Goal: Information Seeking & Learning: Learn about a topic

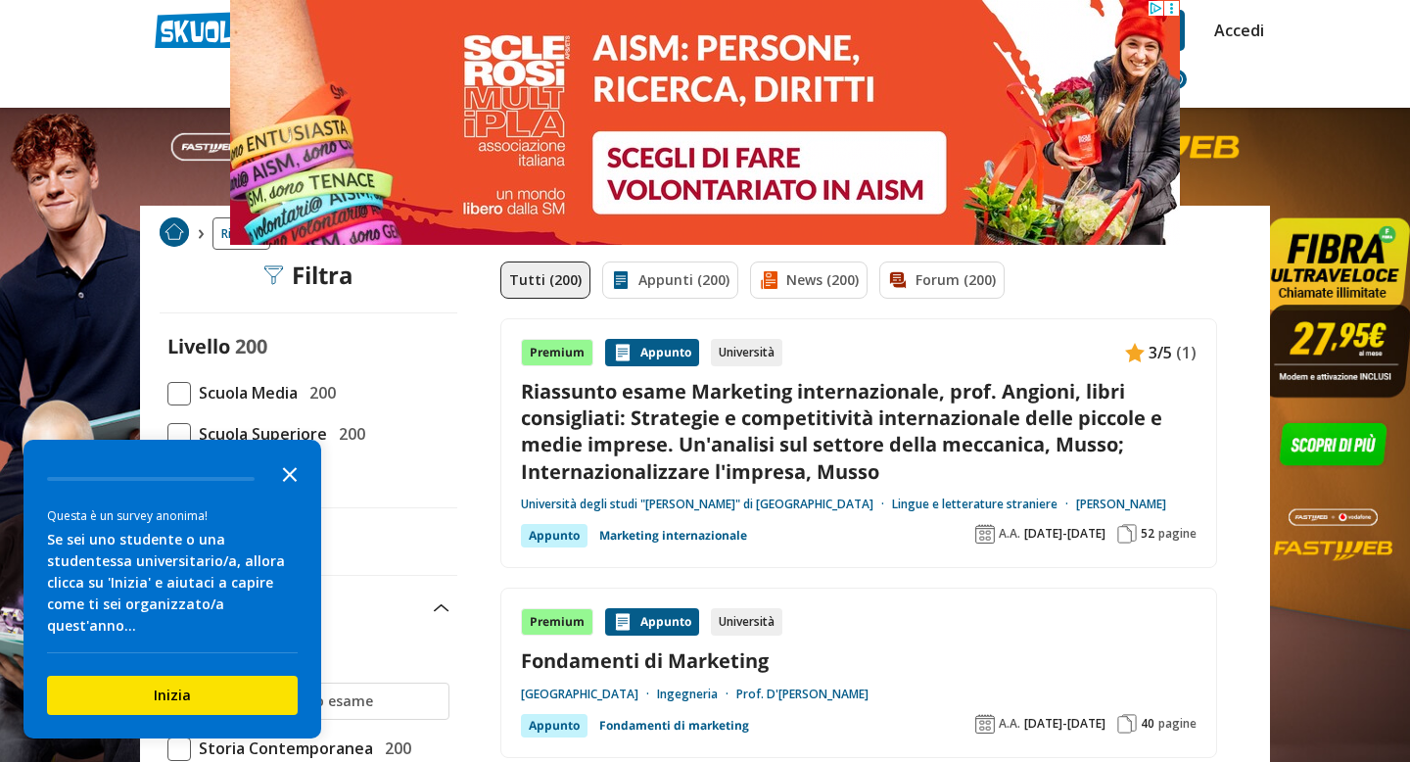
click at [293, 492] on icon "Close the survey" at bounding box center [289, 472] width 39 height 39
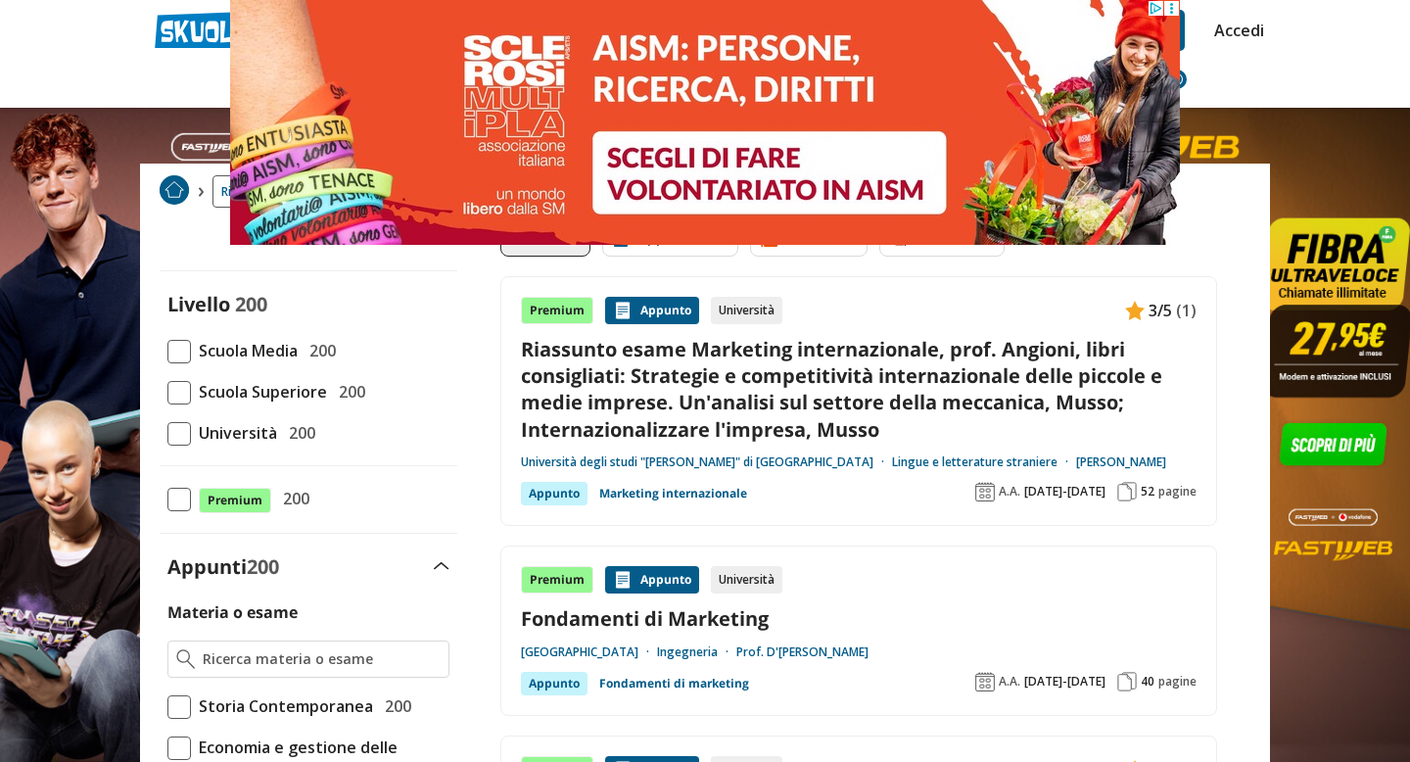
scroll to position [45, 0]
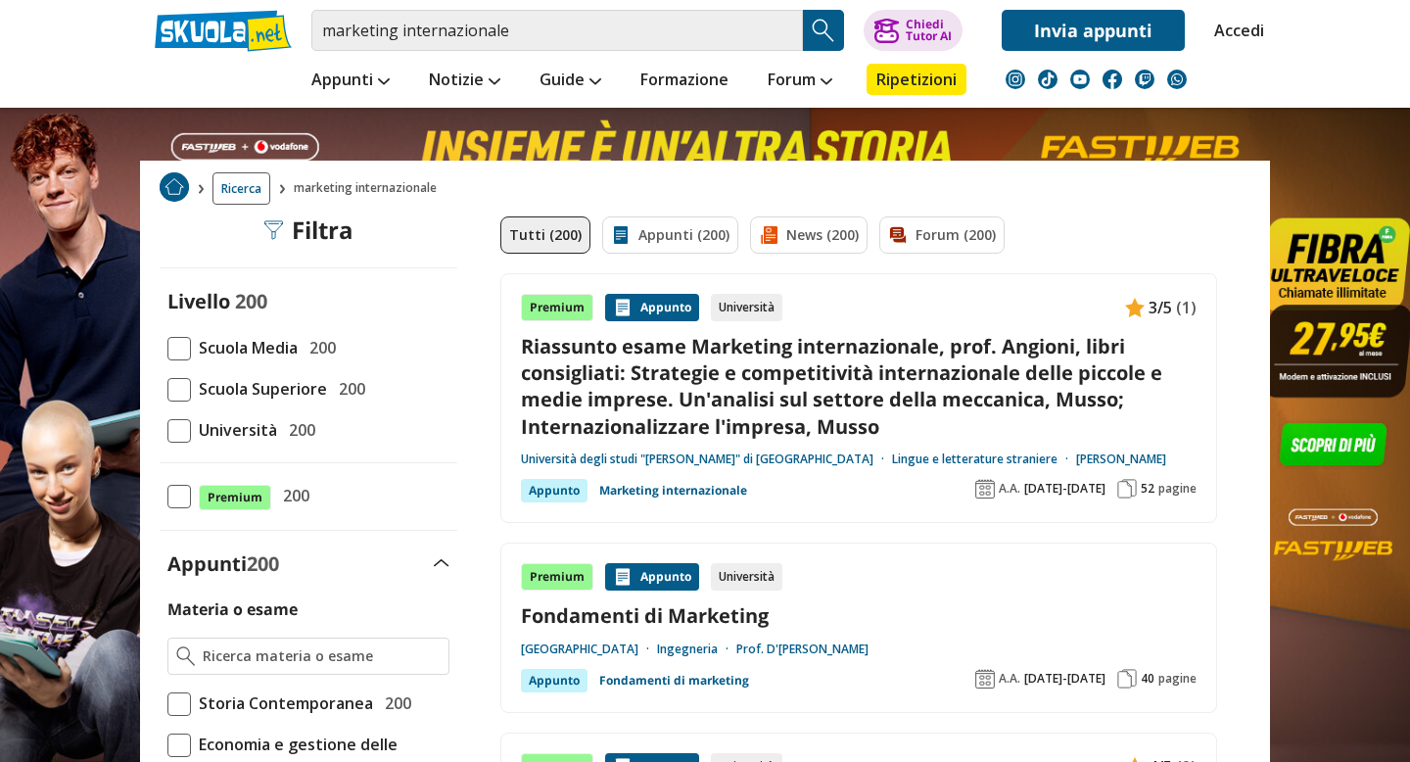
click at [182, 429] on span at bounding box center [178, 430] width 23 height 23
click at [167, 430] on input "Università 200" at bounding box center [167, 430] width 0 height 0
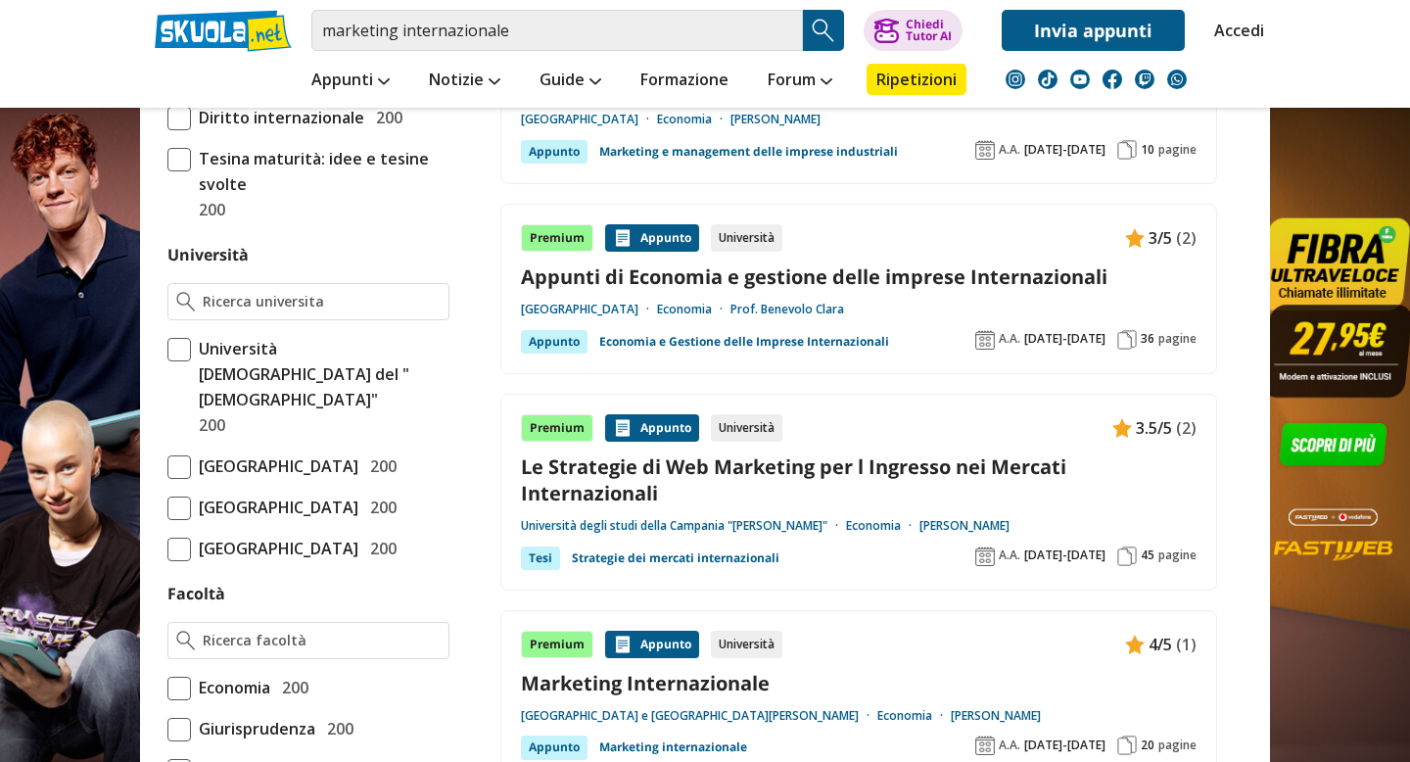
scroll to position [771, 0]
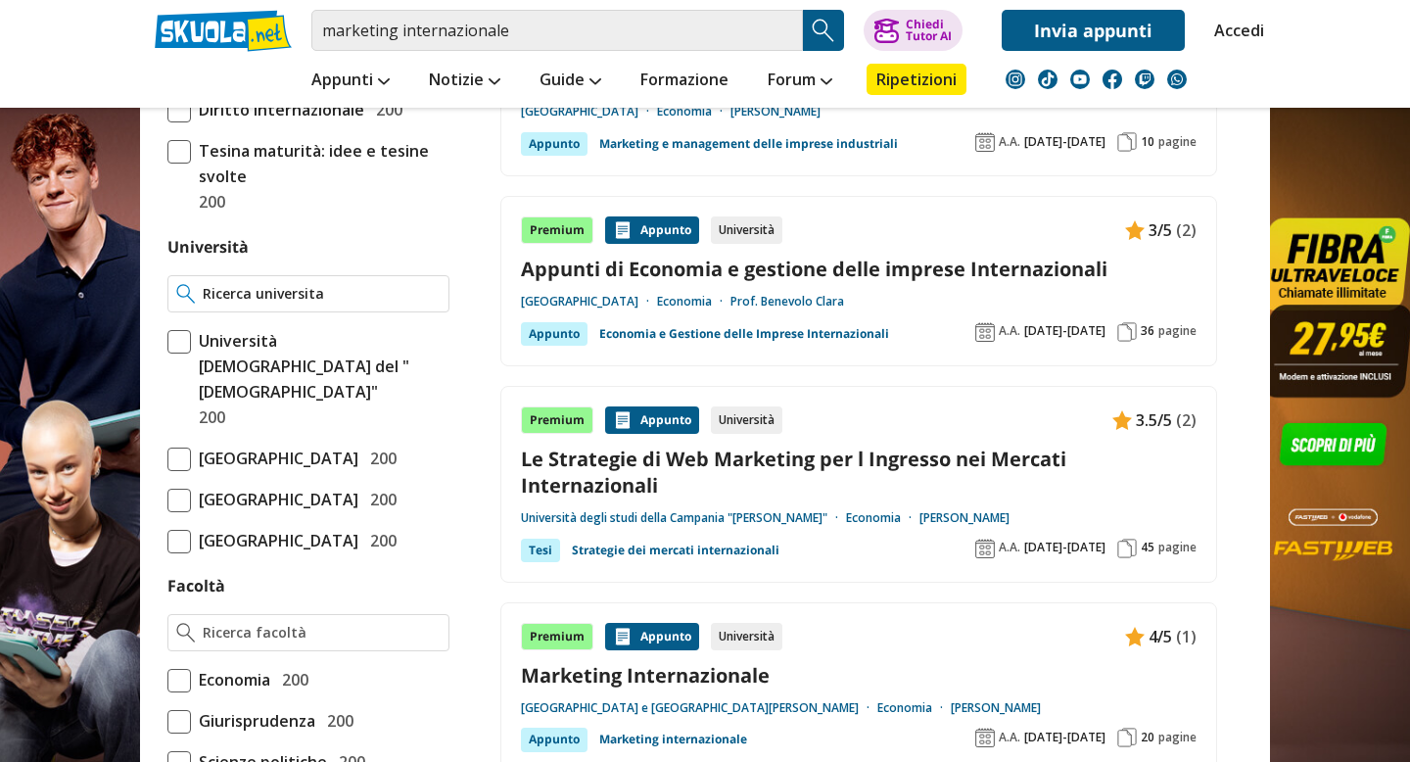
click at [279, 288] on input "Università" at bounding box center [322, 294] width 238 height 20
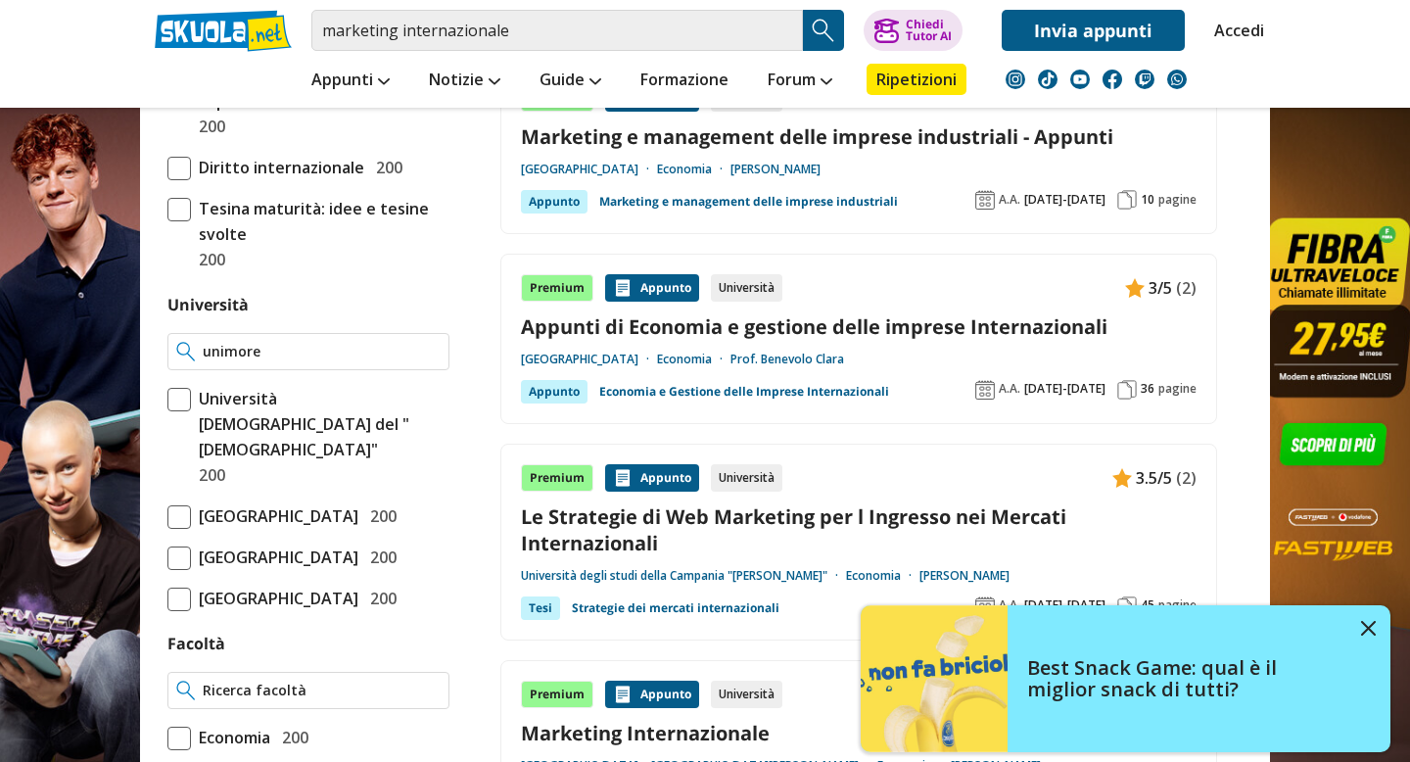
scroll to position [710, 0]
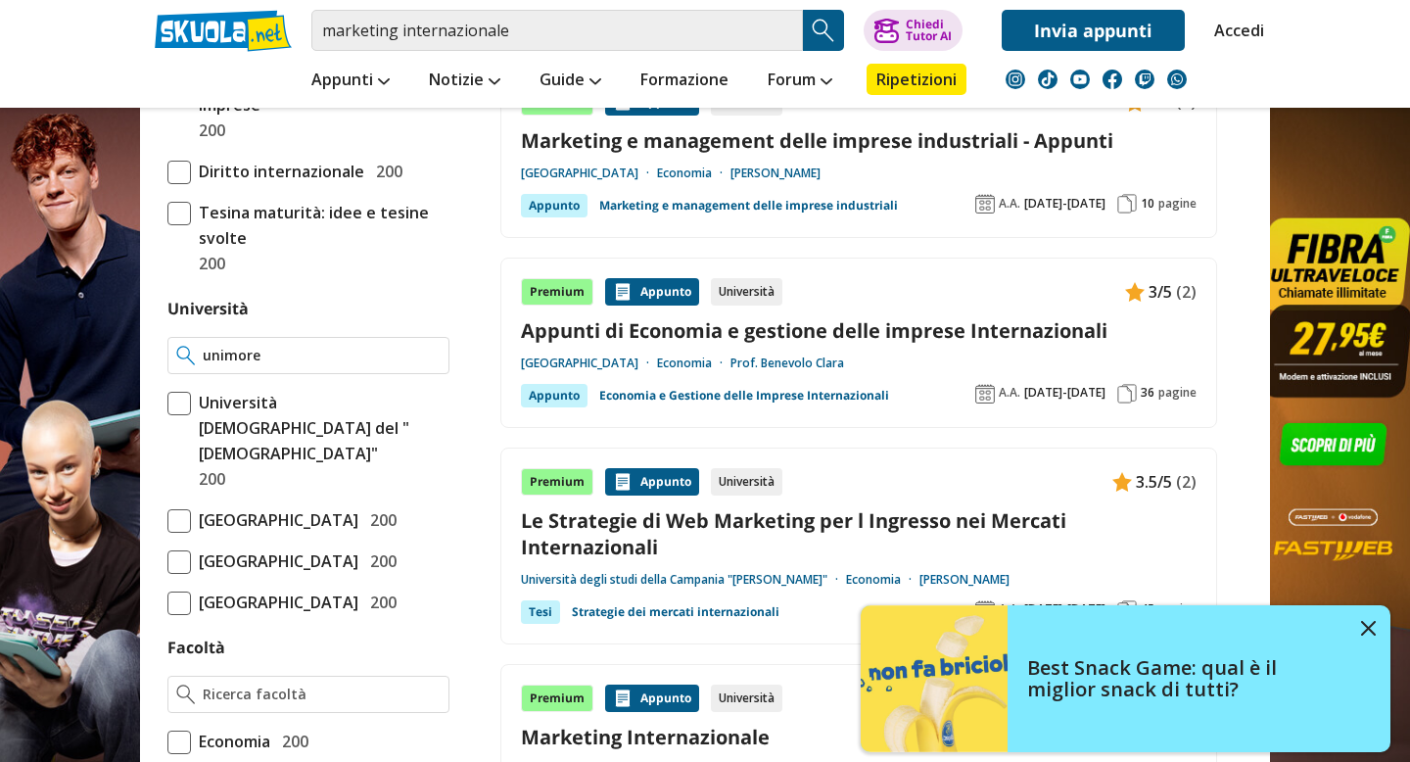
type input "unimore"
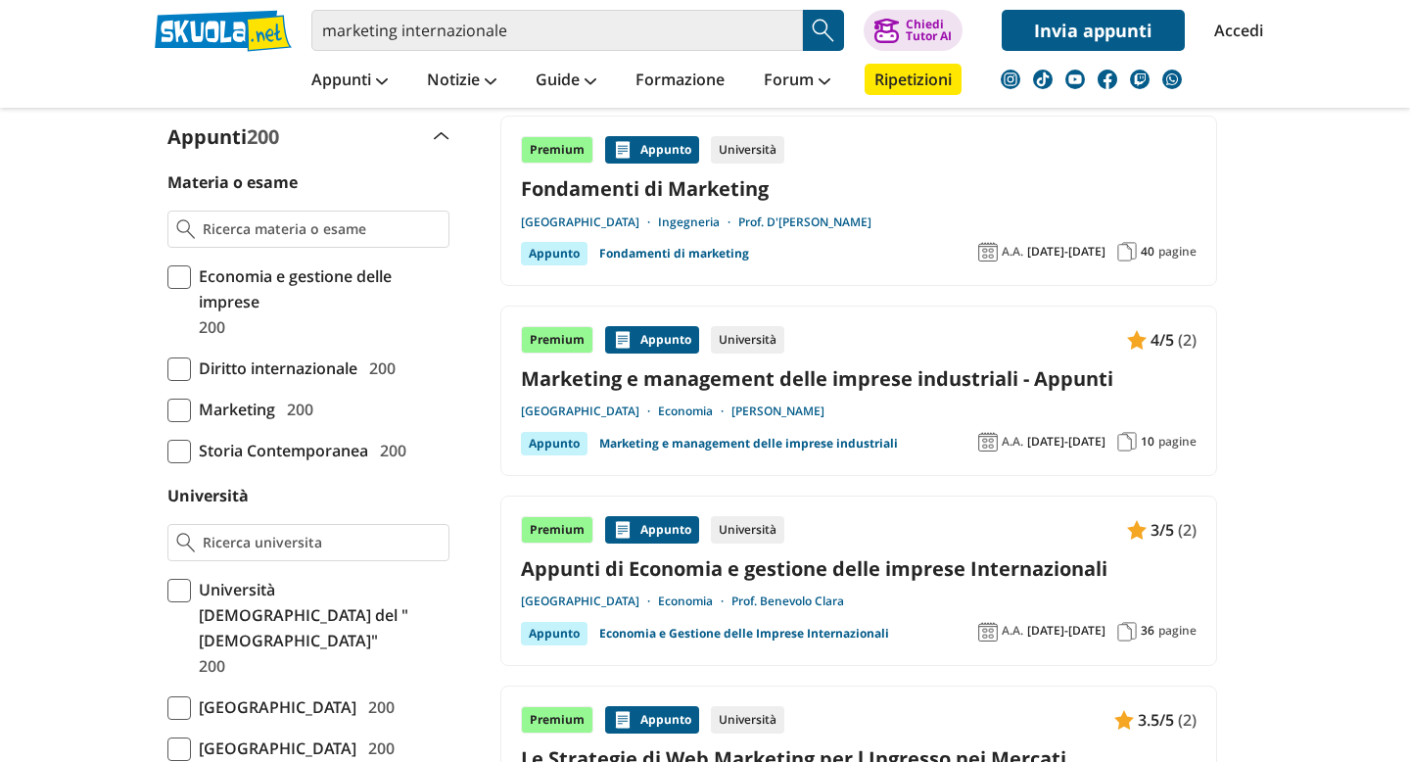
scroll to position [517, 0]
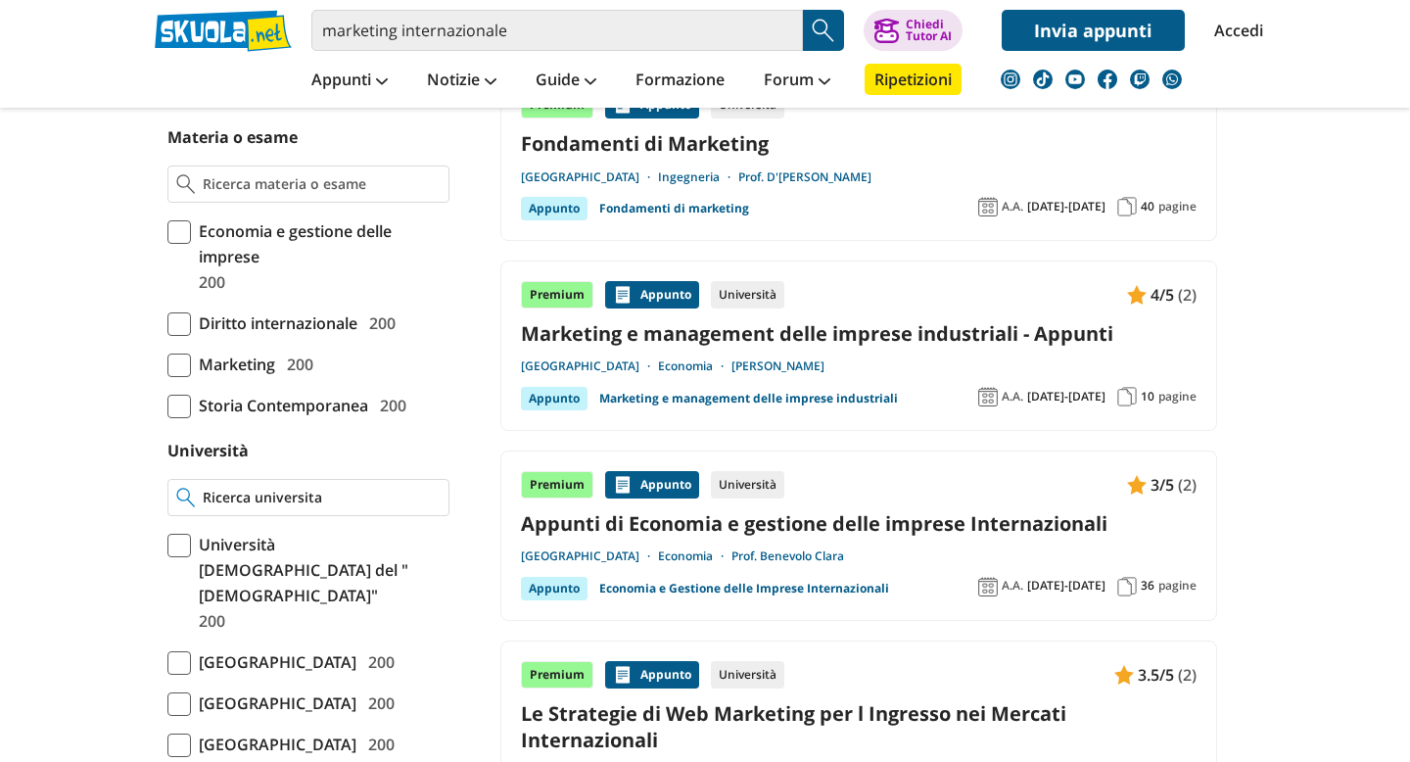
click at [268, 485] on div at bounding box center [308, 497] width 282 height 37
click at [267, 509] on div at bounding box center [308, 497] width 282 height 37
click at [259, 490] on input "Università" at bounding box center [322, 498] width 238 height 20
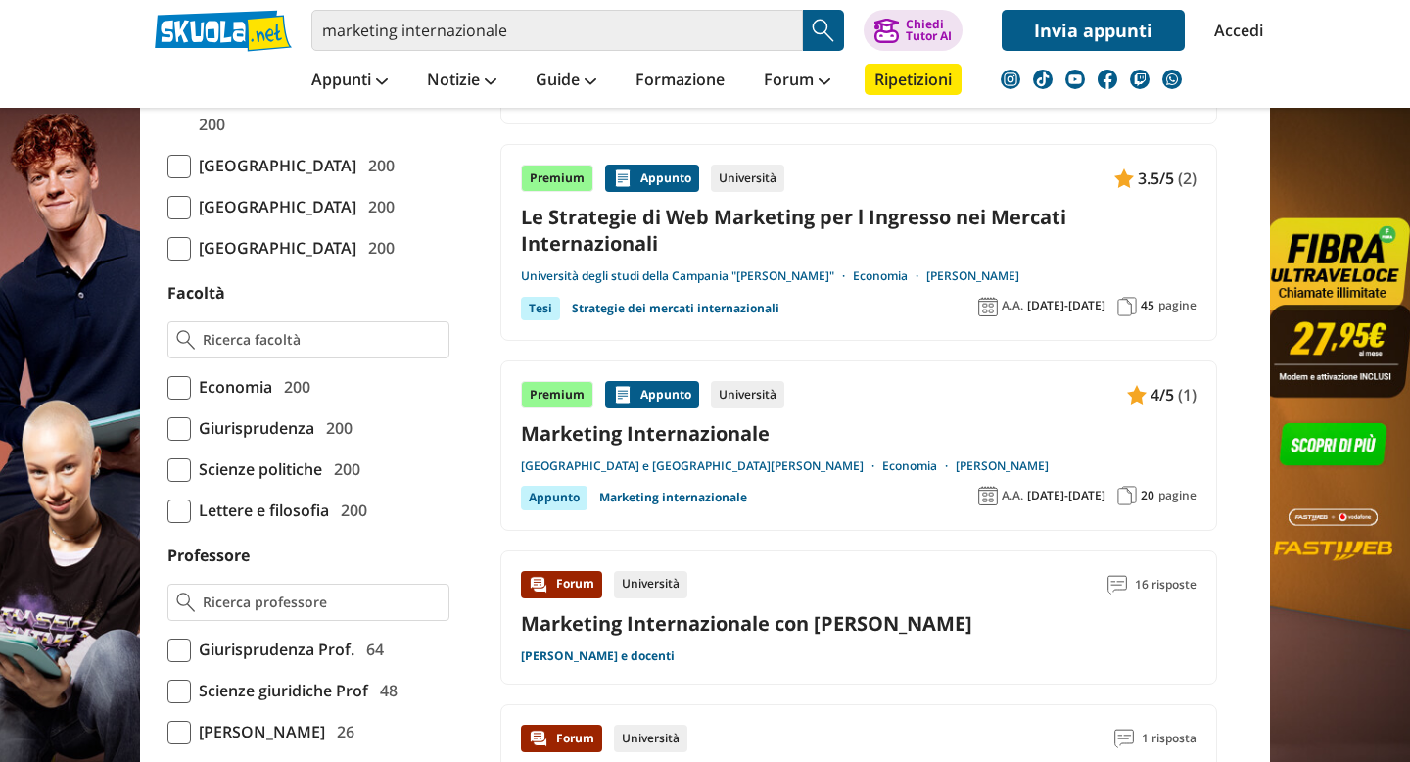
scroll to position [1014, 0]
type input "unimore"
click at [188, 398] on span at bounding box center [178, 386] width 23 height 23
click at [167, 386] on input "Economia 200" at bounding box center [167, 386] width 0 height 0
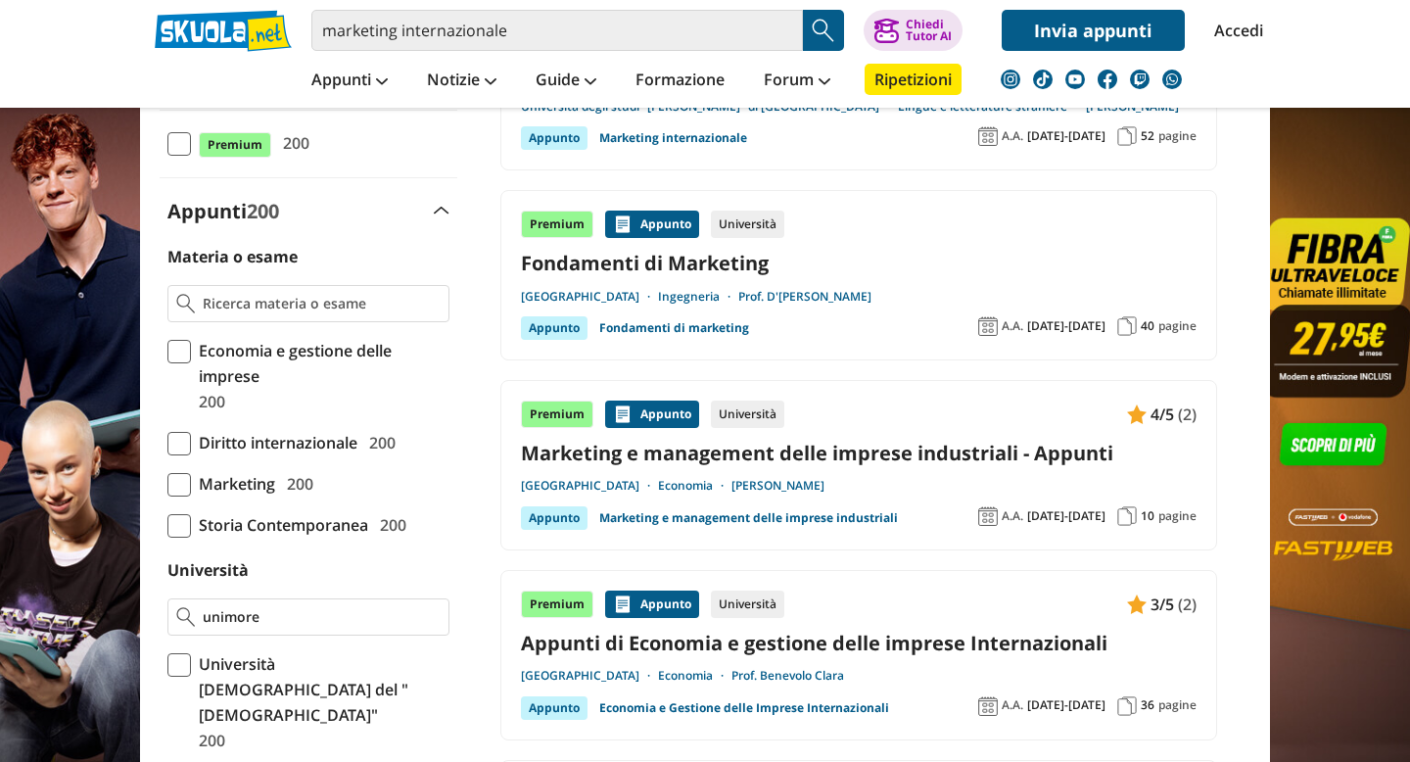
scroll to position [0, 0]
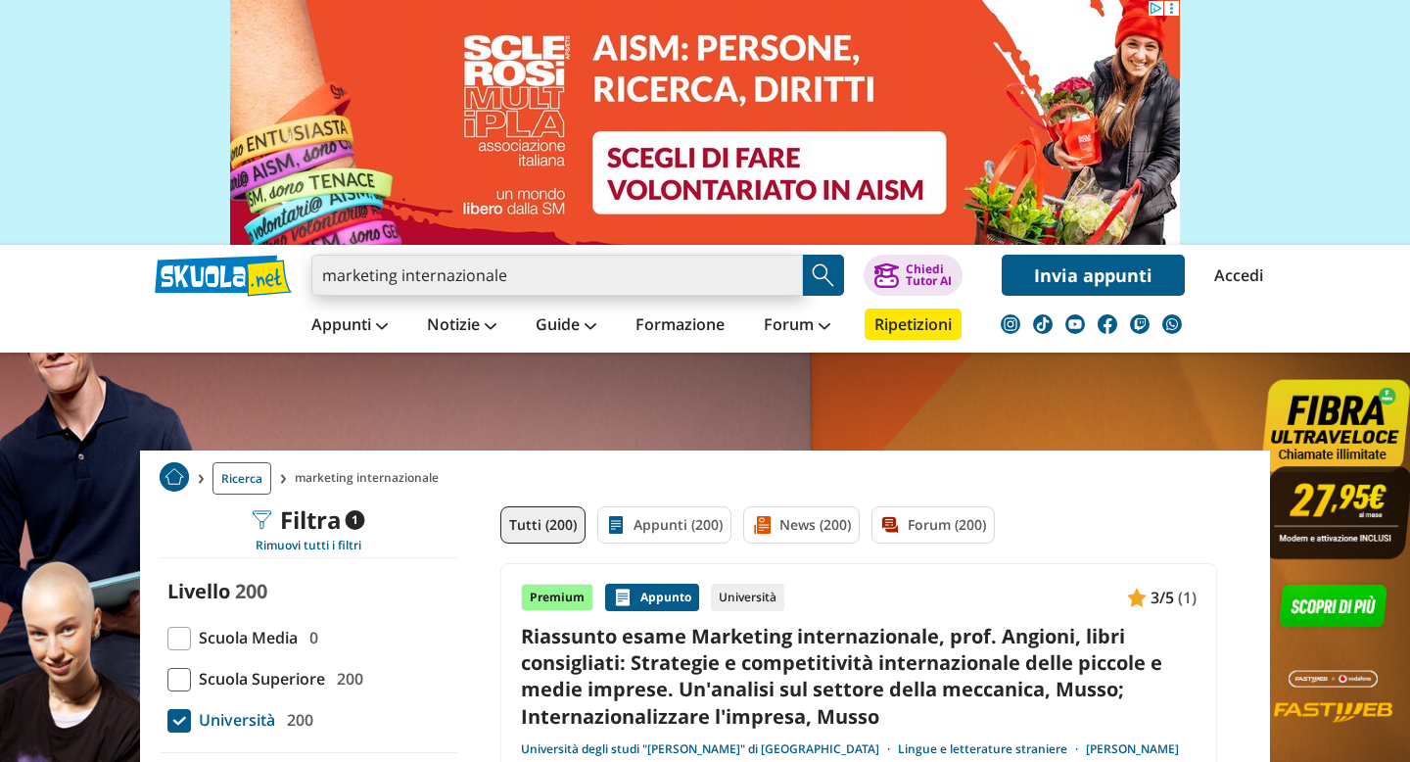
click at [540, 285] on input "marketing internazionale" at bounding box center [556, 275] width 491 height 41
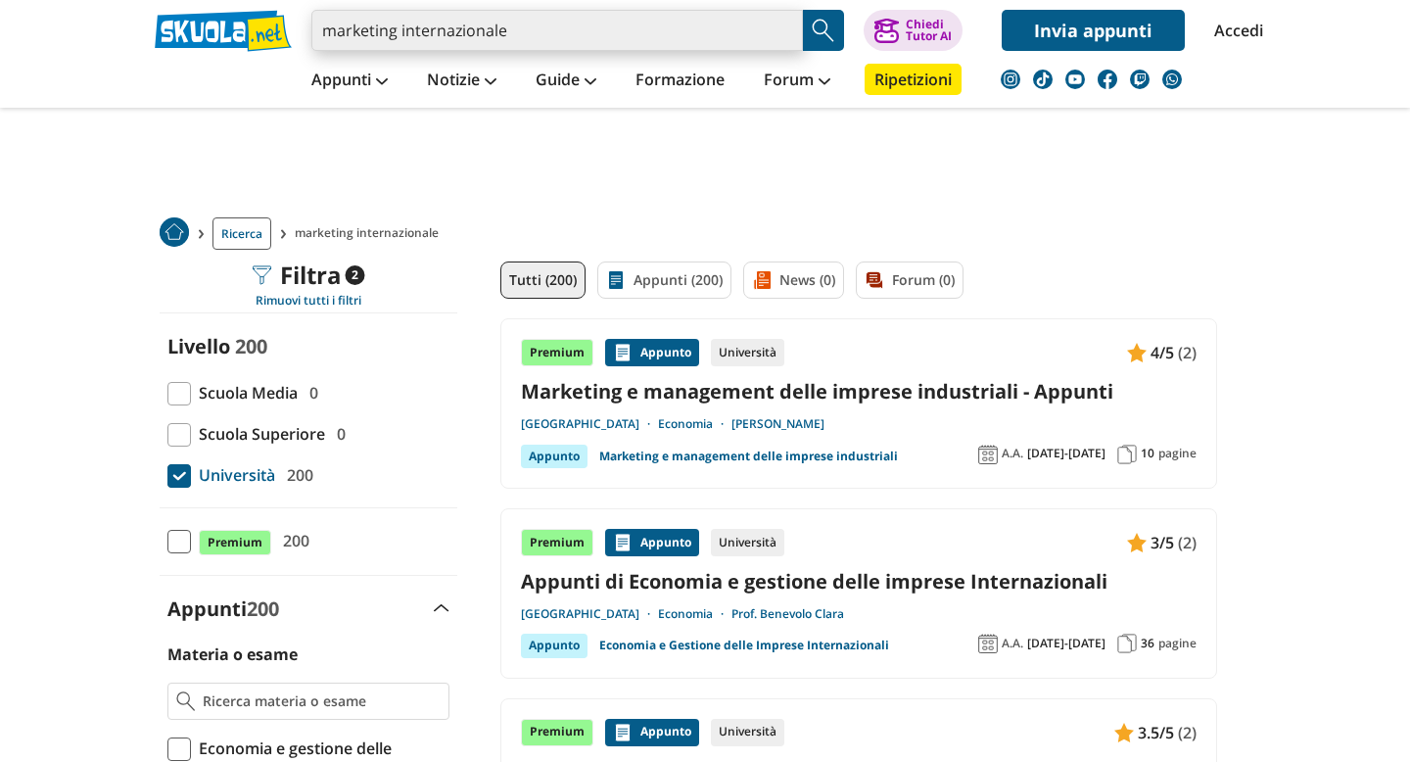
click at [555, 36] on input "marketing internazionale" at bounding box center [556, 30] width 491 height 41
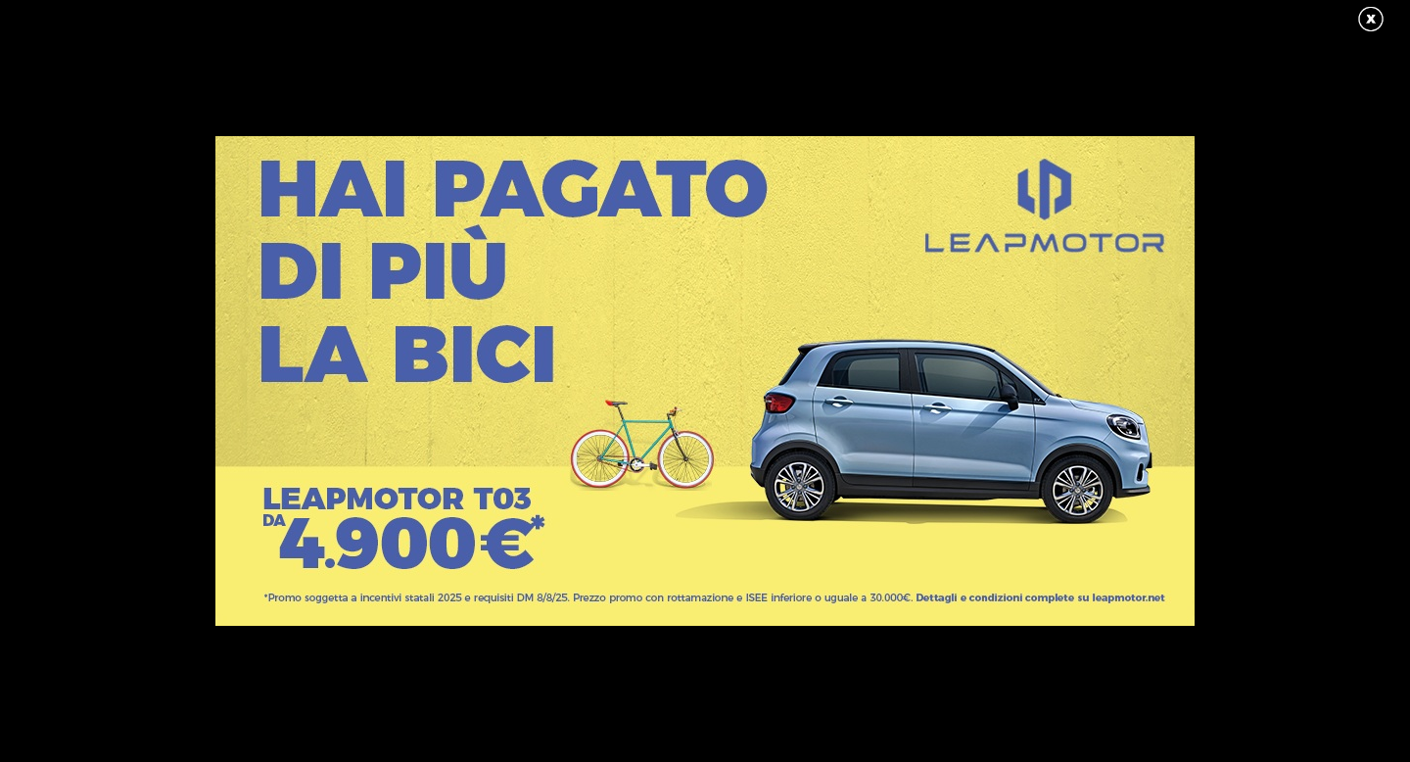
type input "marketing internazionale unimore"
click at [1363, 15] on link at bounding box center [1380, 19] width 49 height 29
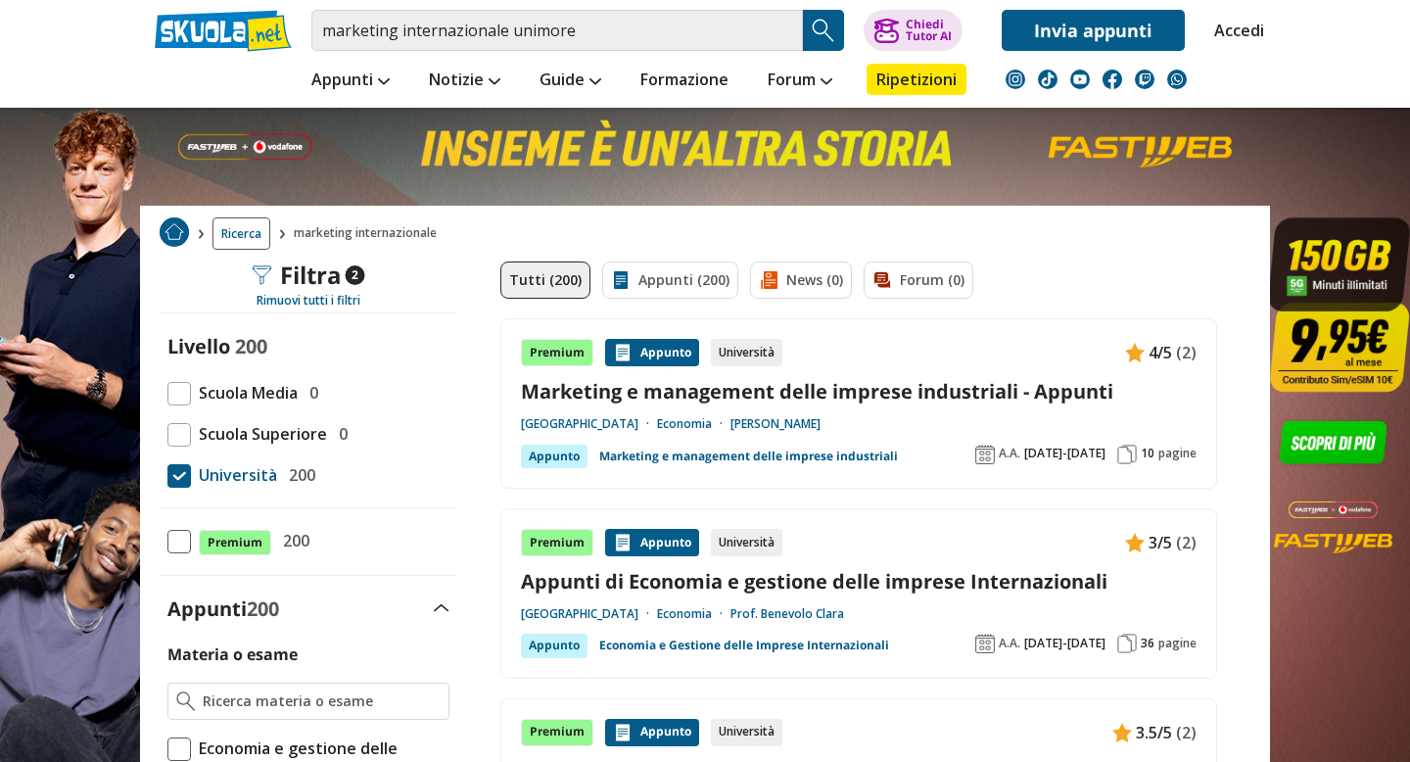
click at [822, 46] on button "Search Button" at bounding box center [823, 30] width 41 height 41
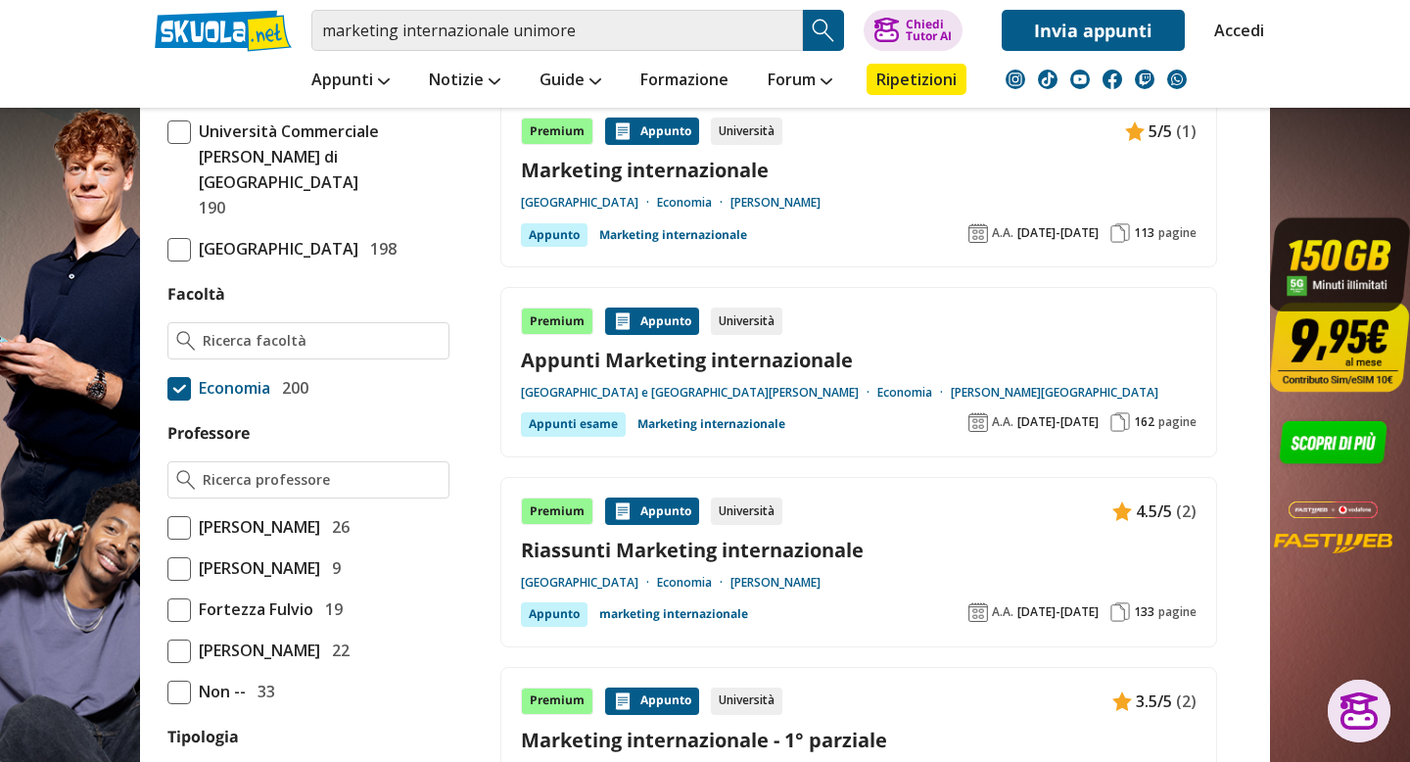
scroll to position [1449, 0]
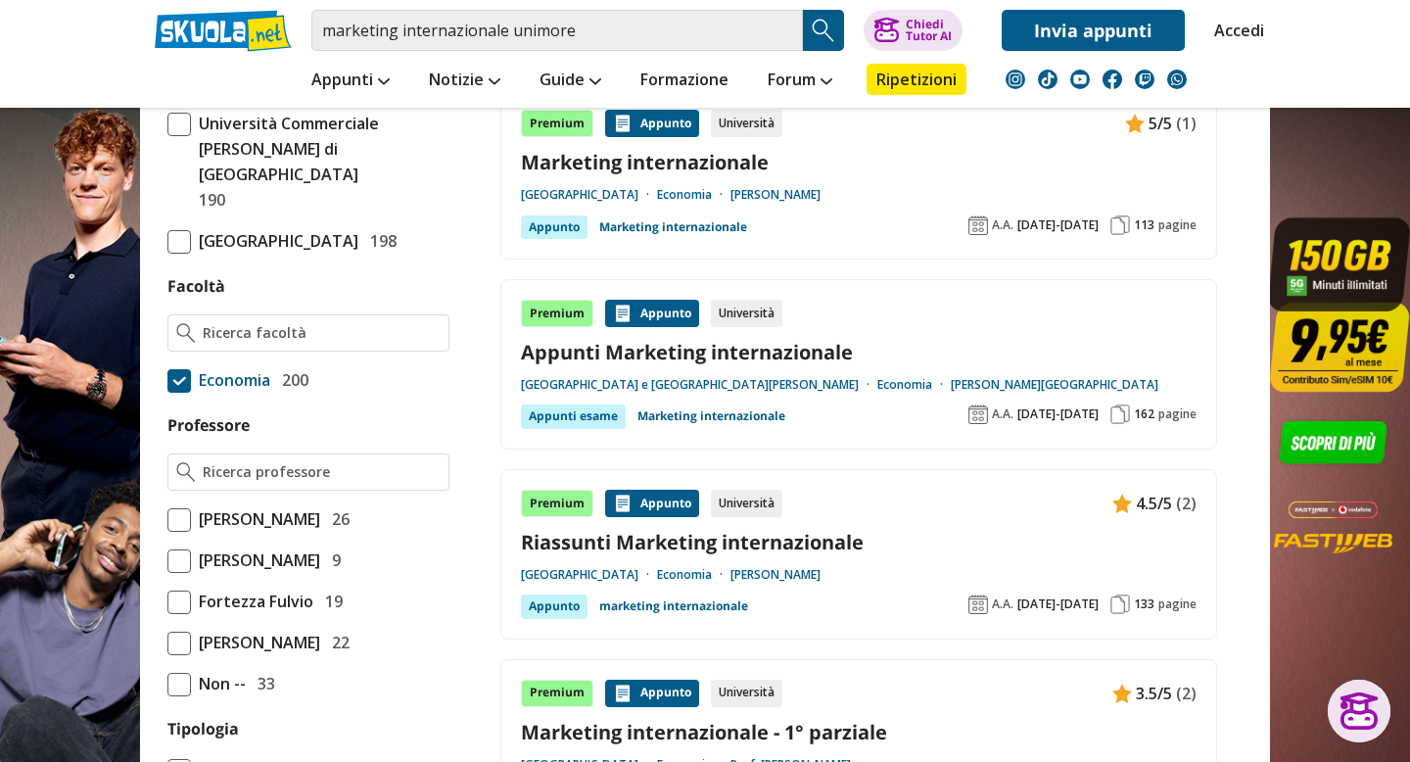
click at [611, 350] on link "Appunti Marketing internazionale" at bounding box center [859, 352] width 676 height 26
